Goal: Information Seeking & Learning: Learn about a topic

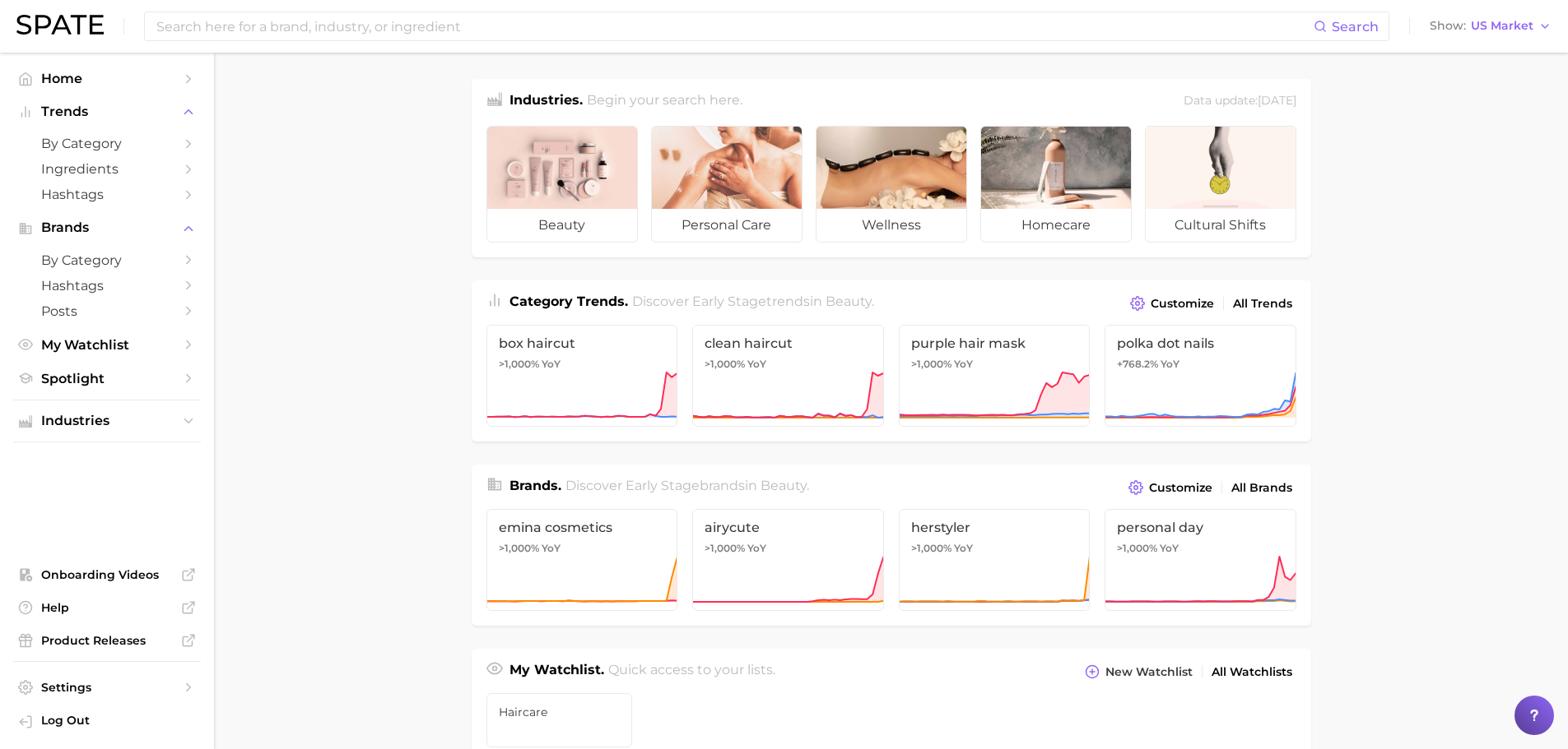
click at [514, 37] on input at bounding box center [734, 27] width 1159 height 28
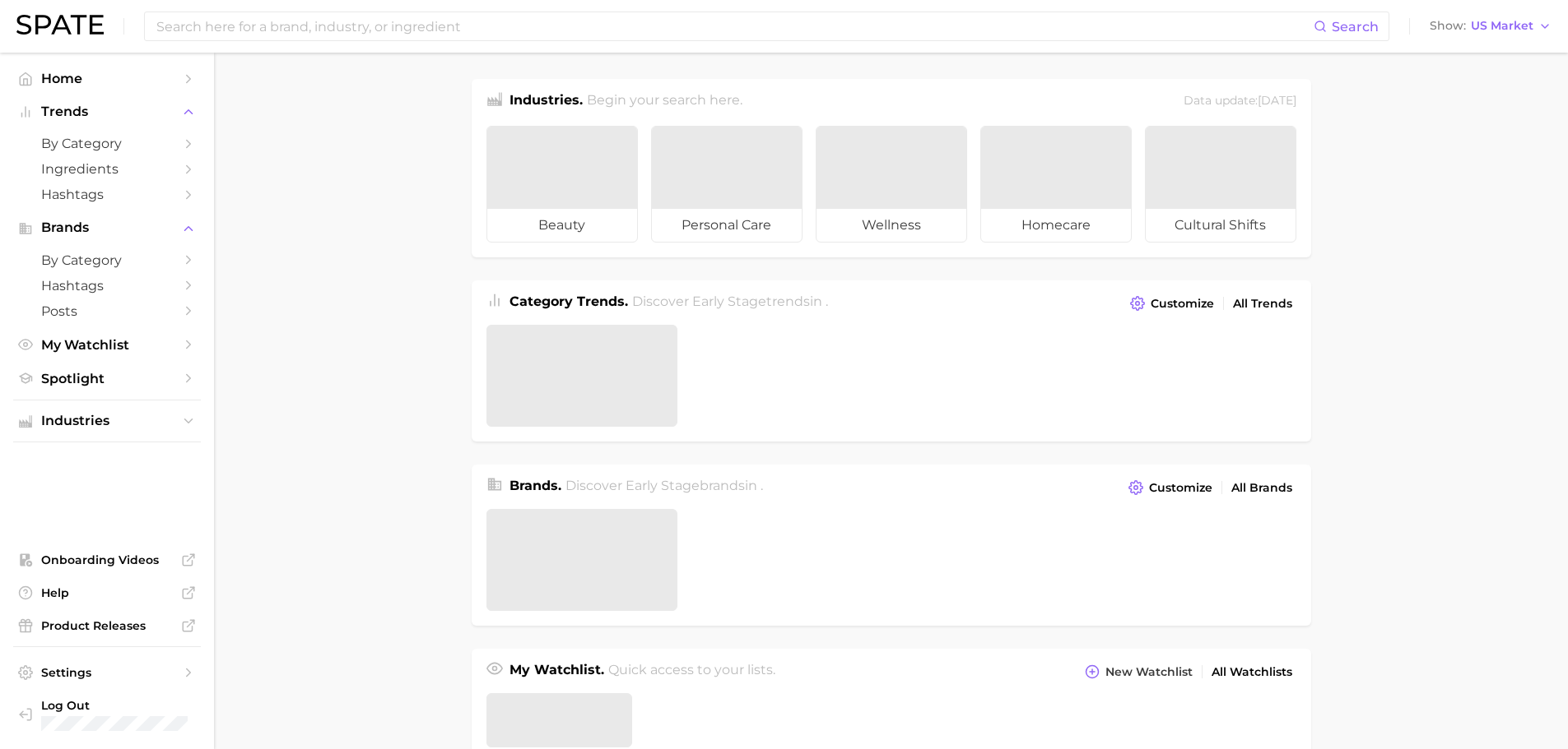
click at [514, 37] on input at bounding box center [734, 27] width 1159 height 28
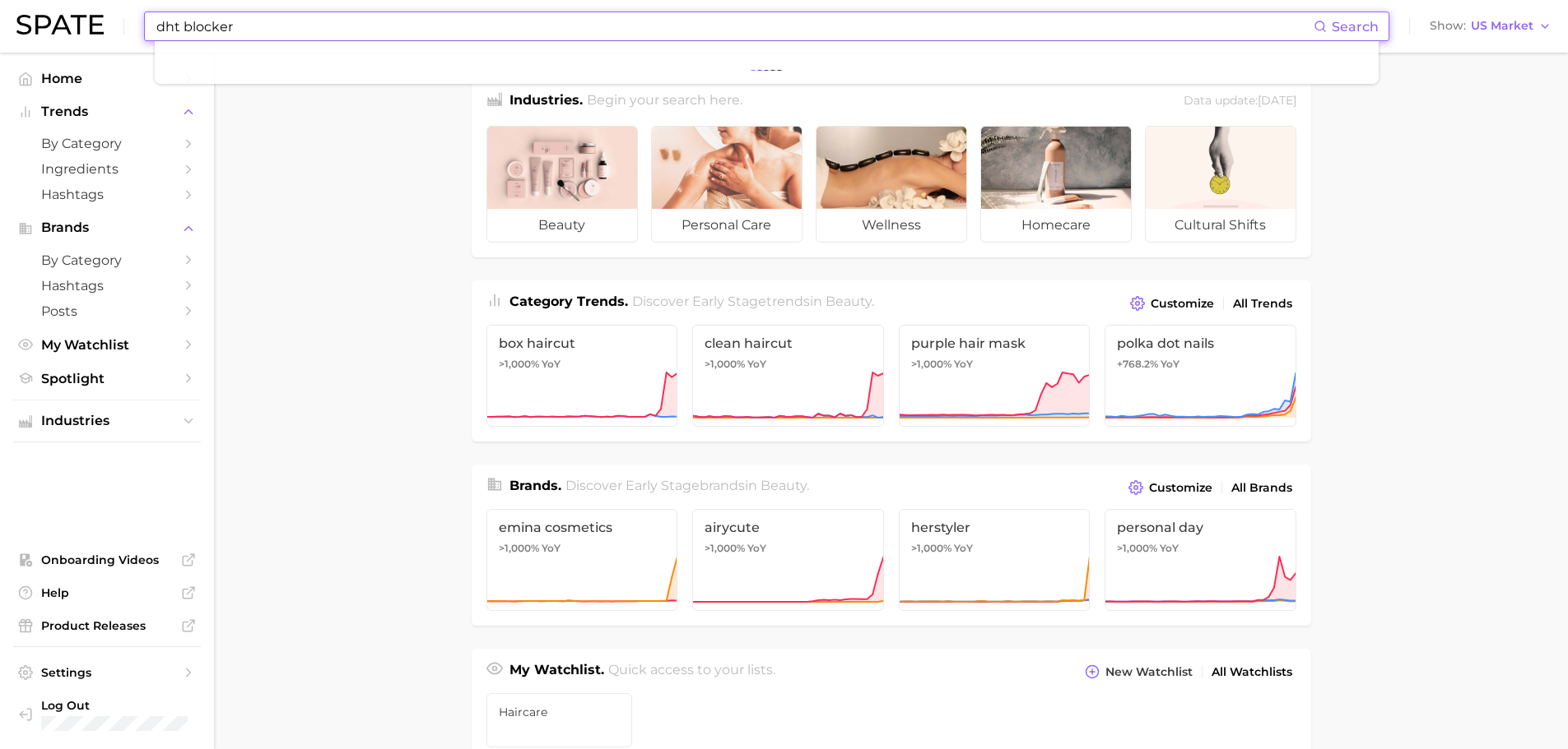
type input "dht blocker"
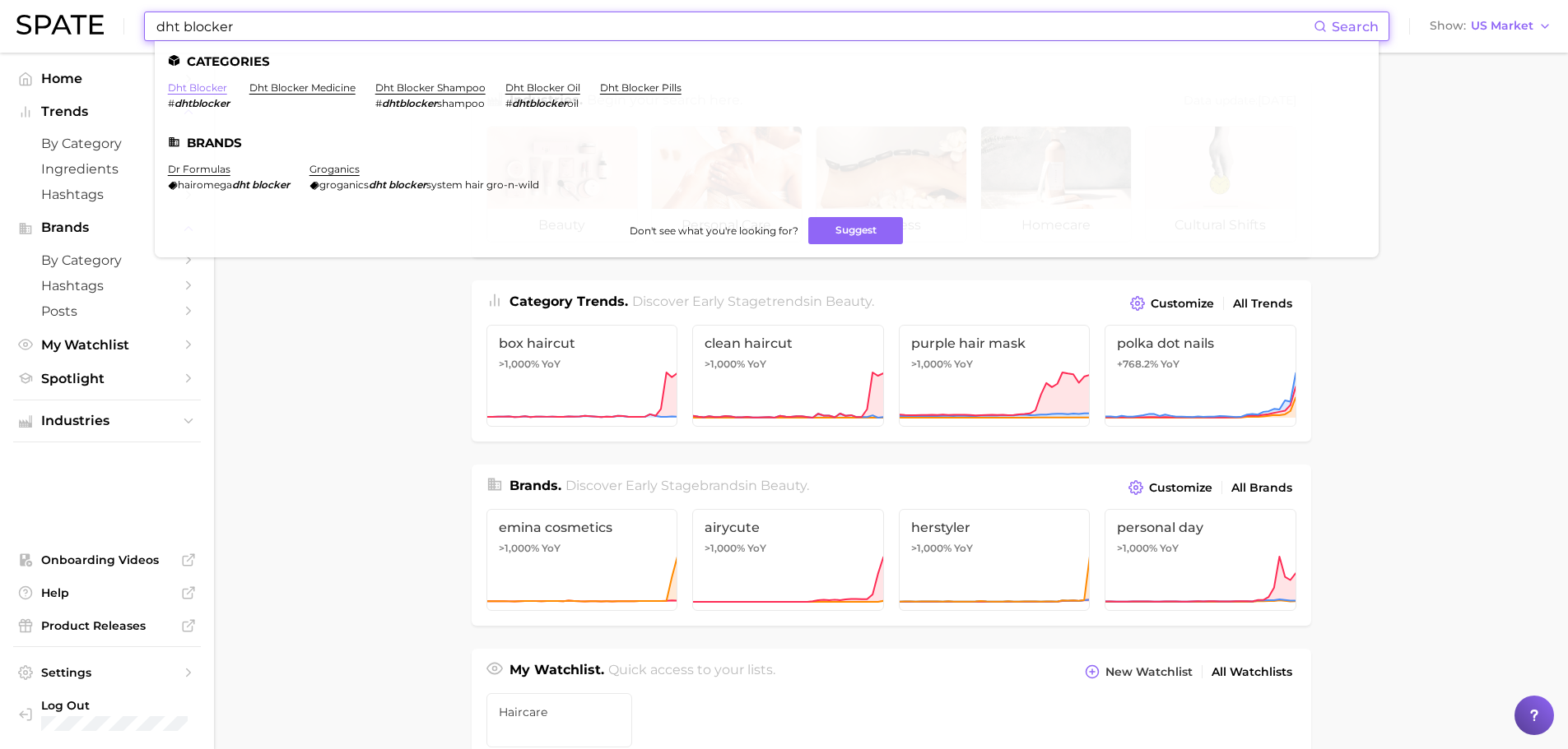
click at [198, 87] on link "dht blocker" at bounding box center [197, 87] width 59 height 12
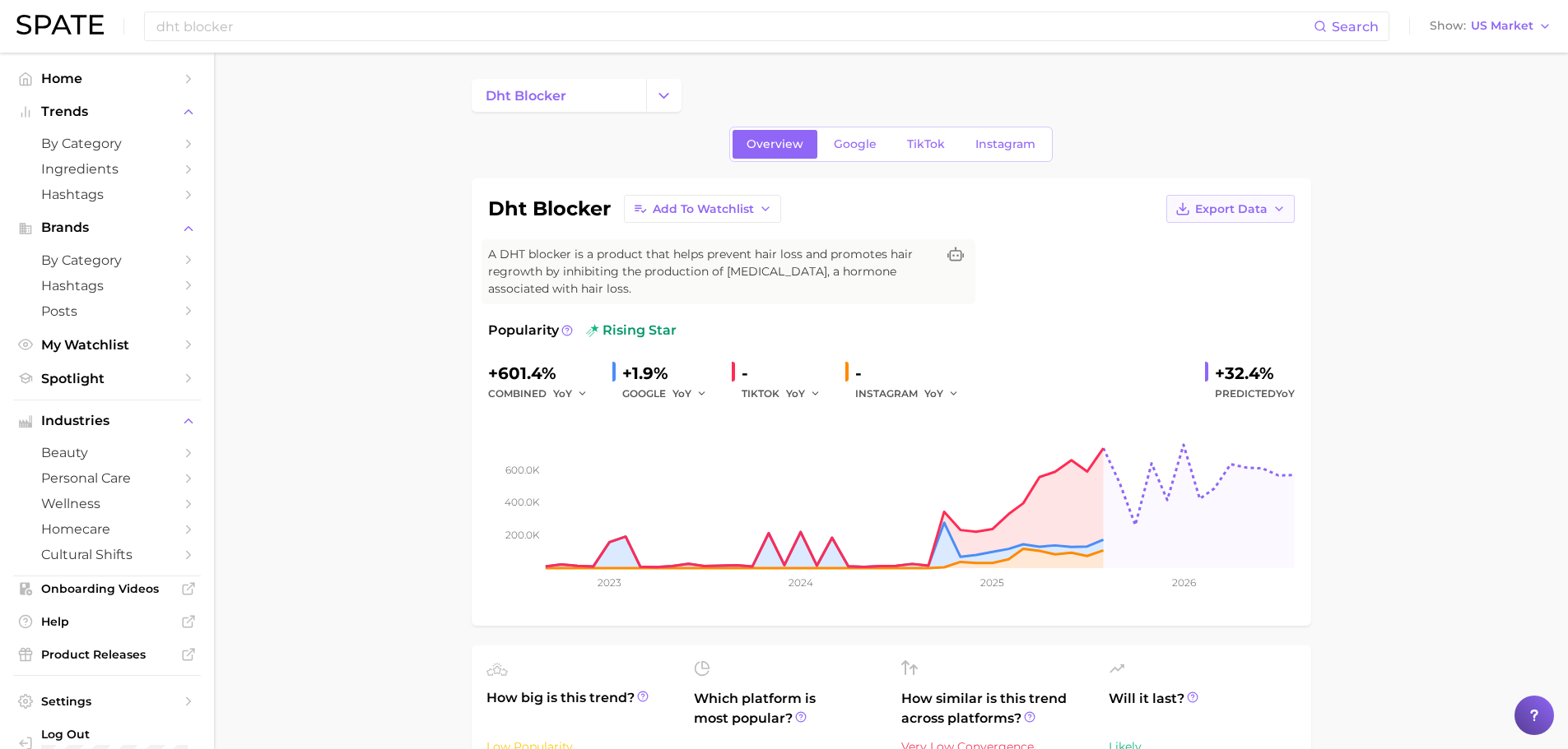
click at [1260, 211] on span "Export Data" at bounding box center [1231, 209] width 73 height 14
click at [1204, 267] on span "Time Series Image" at bounding box center [1196, 269] width 110 height 14
click at [267, 22] on input "dht blocker" at bounding box center [734, 27] width 1159 height 28
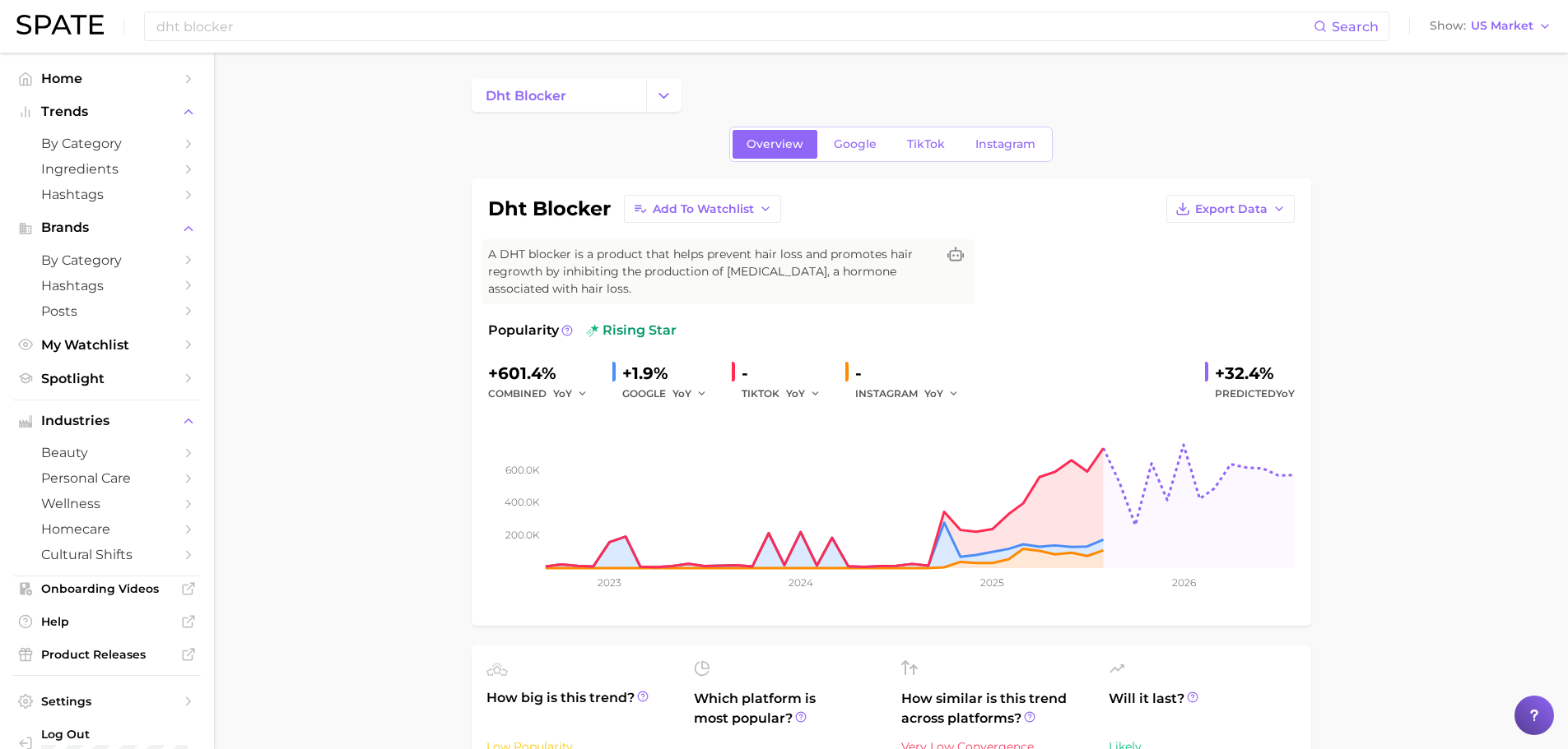
scroll to position [402, 0]
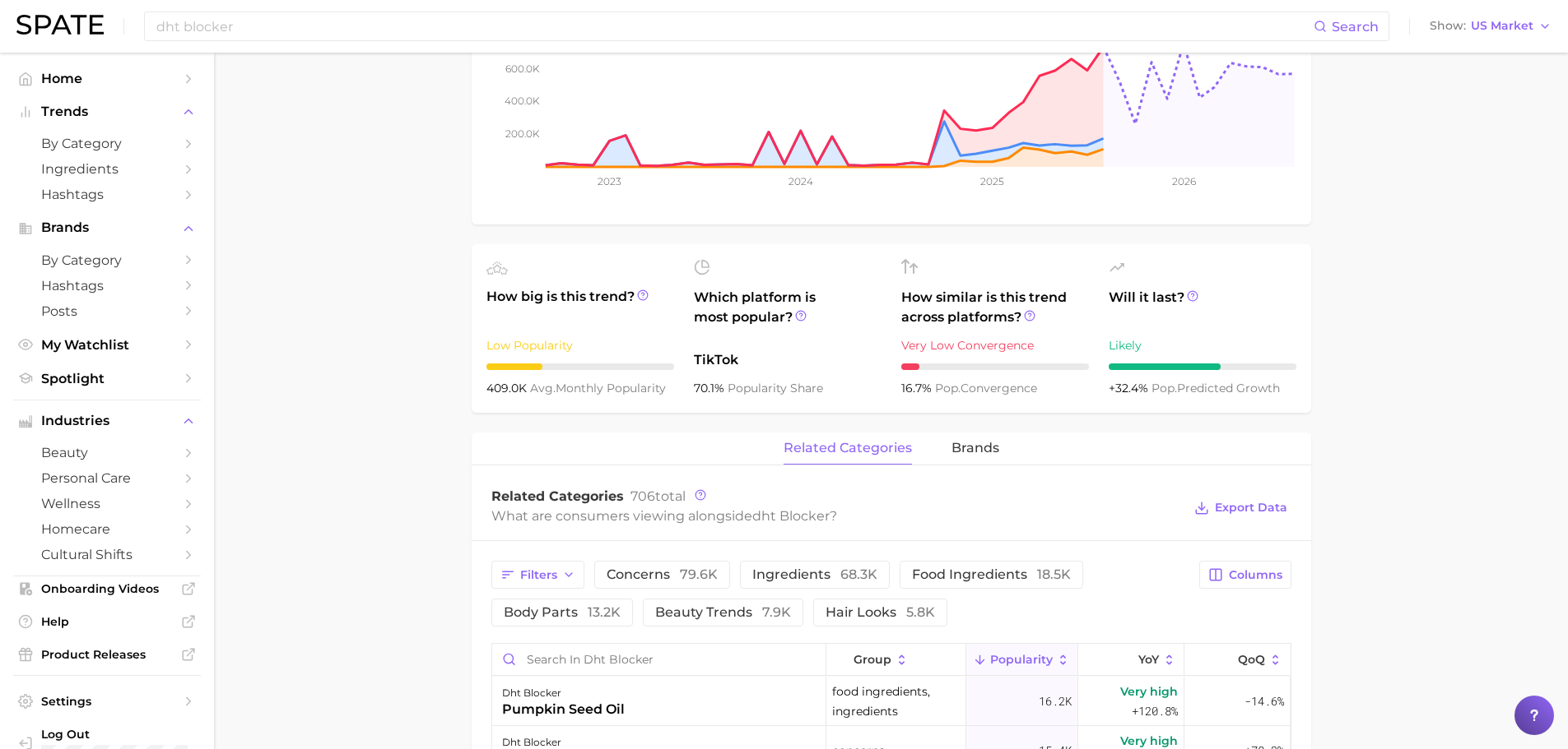
click at [669, 527] on div "What are consumers viewing alongside dht blocker ?" at bounding box center [836, 516] width 691 height 22
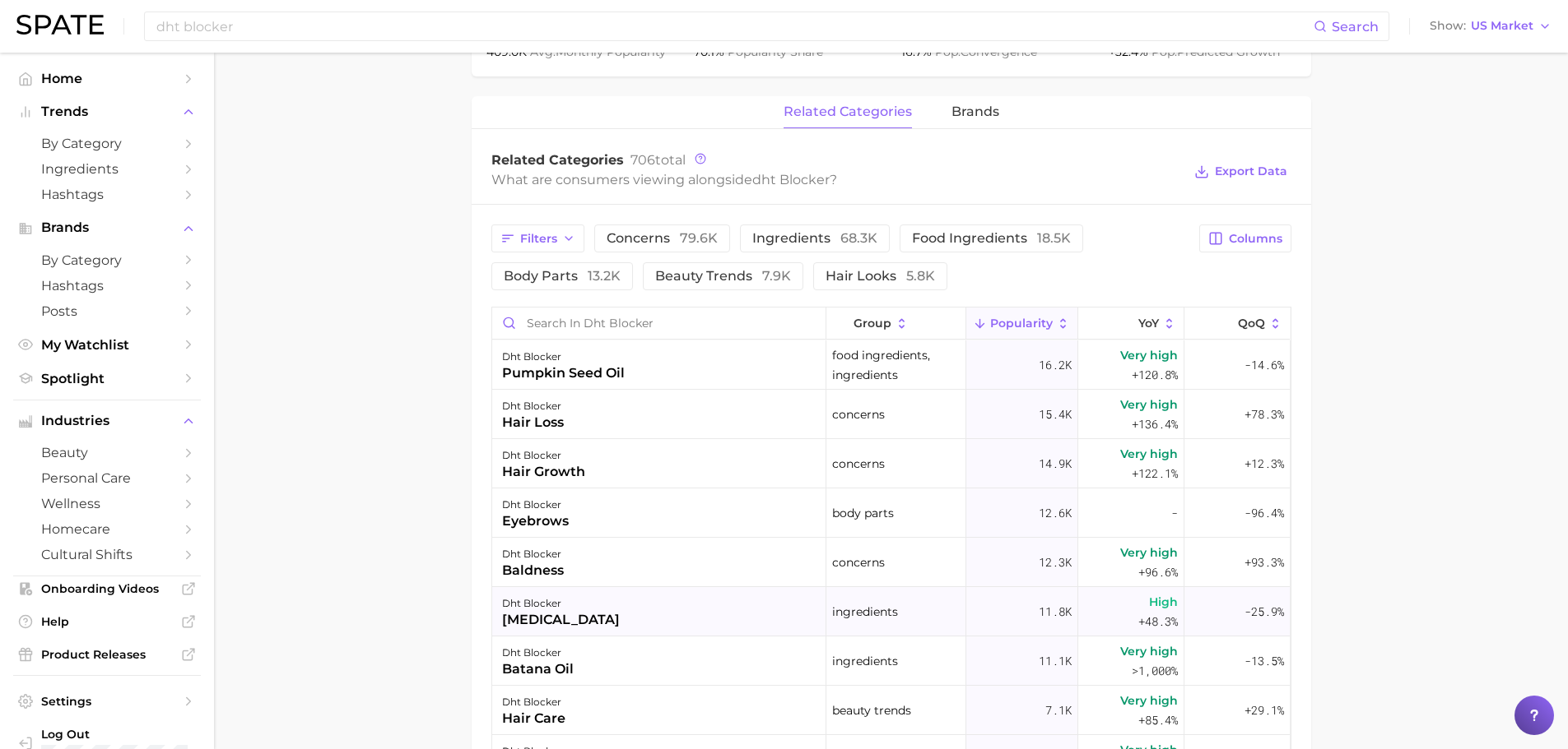
scroll to position [292, 0]
